Goal: Browse casually

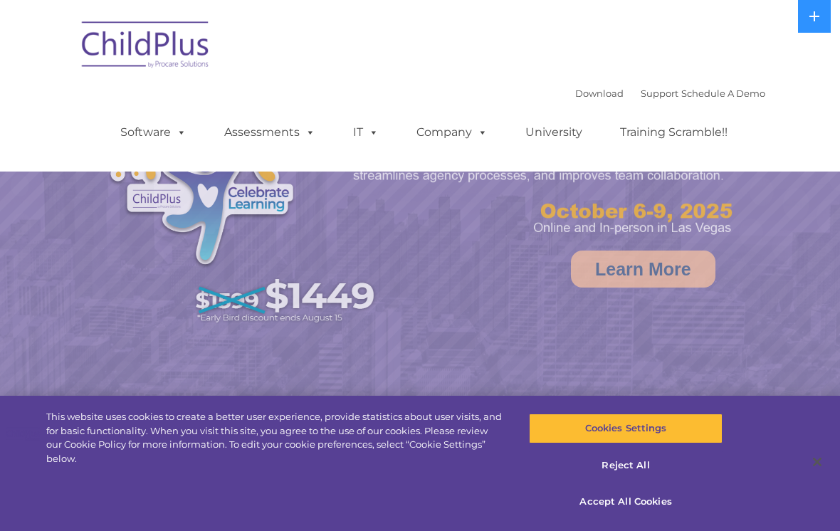
select select "MEDIUM"
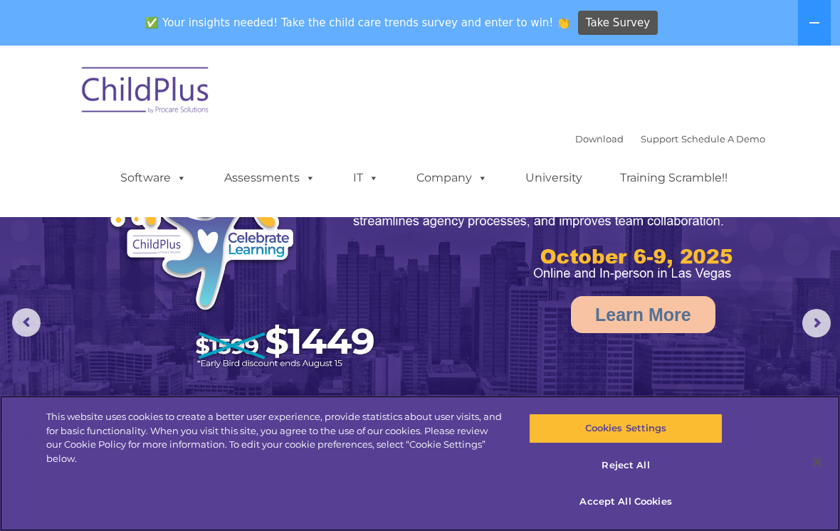
click at [634, 462] on button "Reject All" at bounding box center [625, 466] width 193 height 30
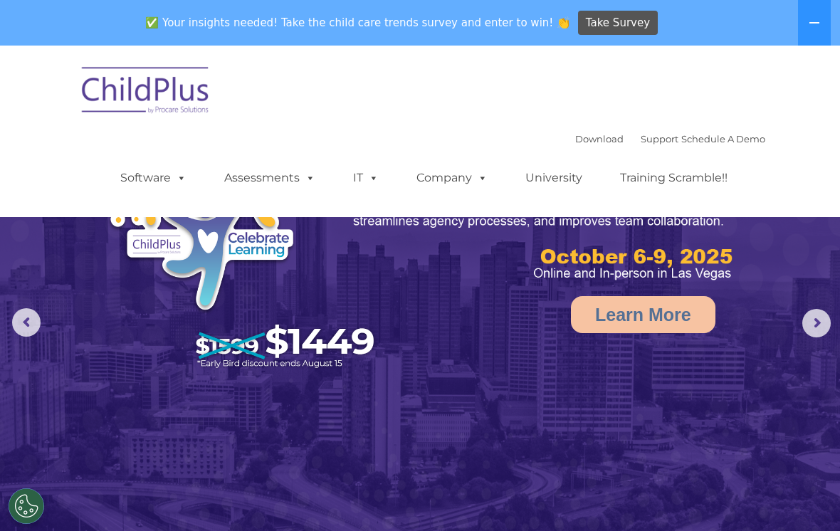
click at [160, 82] on img at bounding box center [146, 92] width 142 height 71
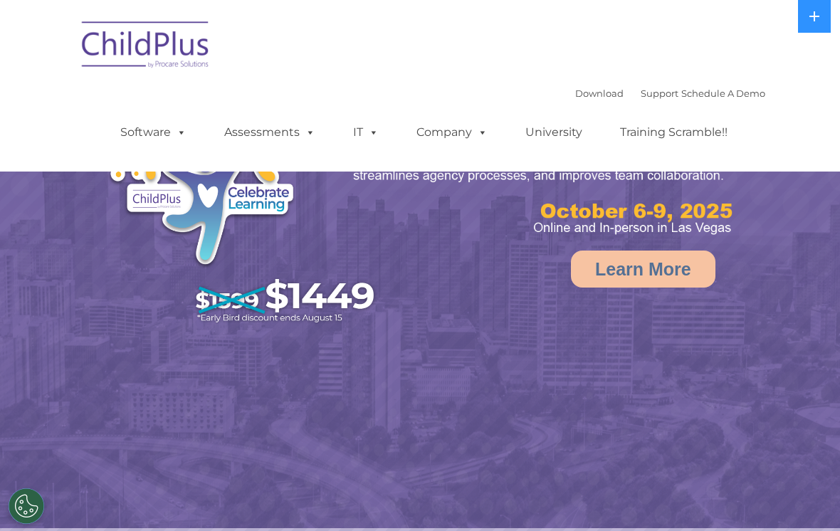
select select "MEDIUM"
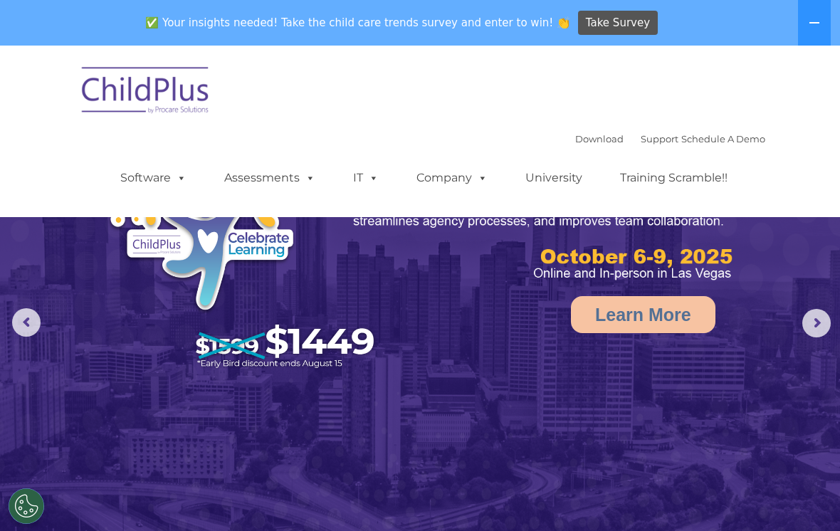
click at [820, 24] on icon at bounding box center [814, 22] width 11 height 11
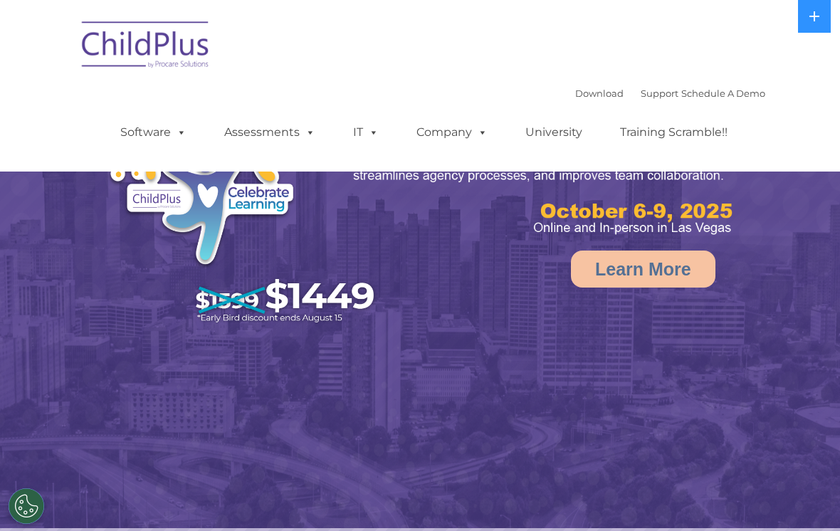
select select "MEDIUM"
